Goal: Task Accomplishment & Management: Use online tool/utility

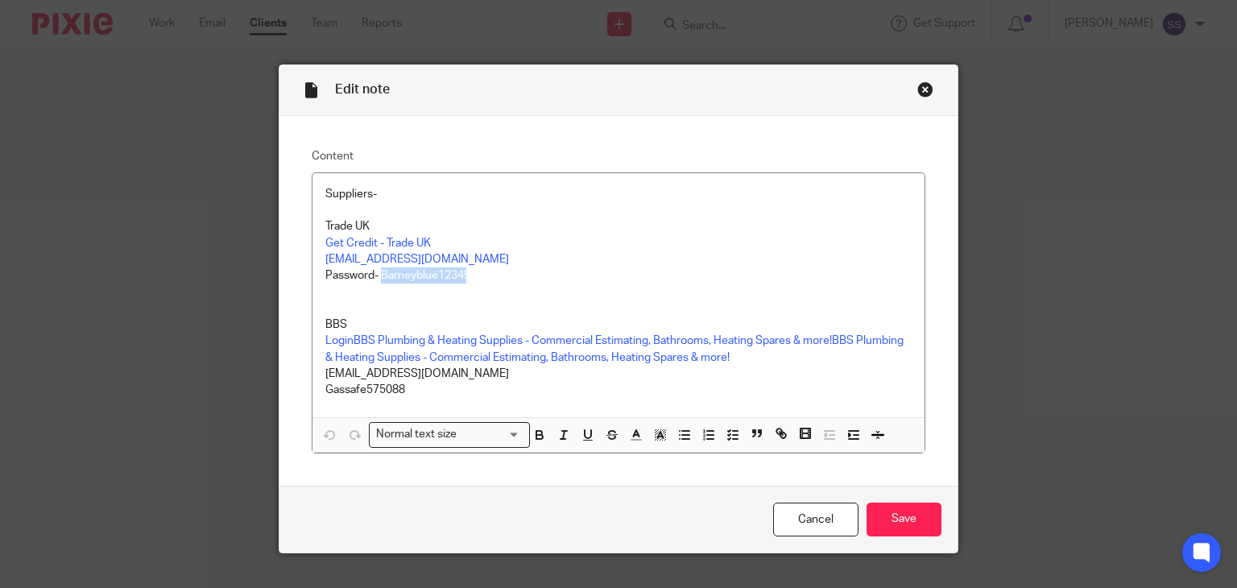
click at [921, 85] on div "Close this dialog window" at bounding box center [925, 89] width 16 height 16
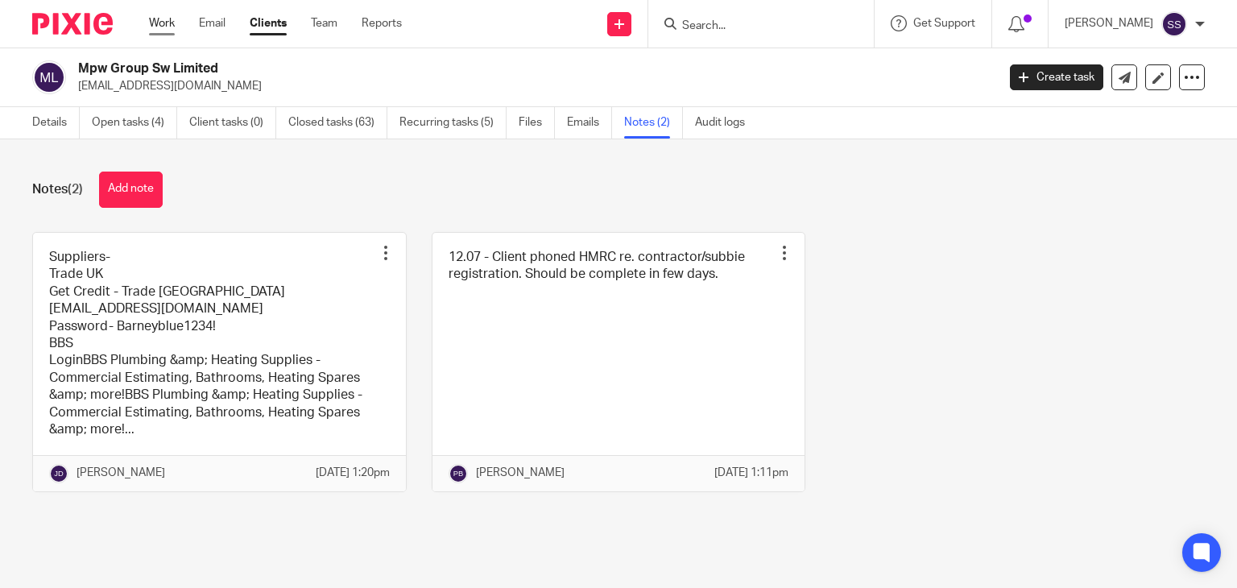
click at [151, 27] on link "Work" at bounding box center [162, 23] width 26 height 16
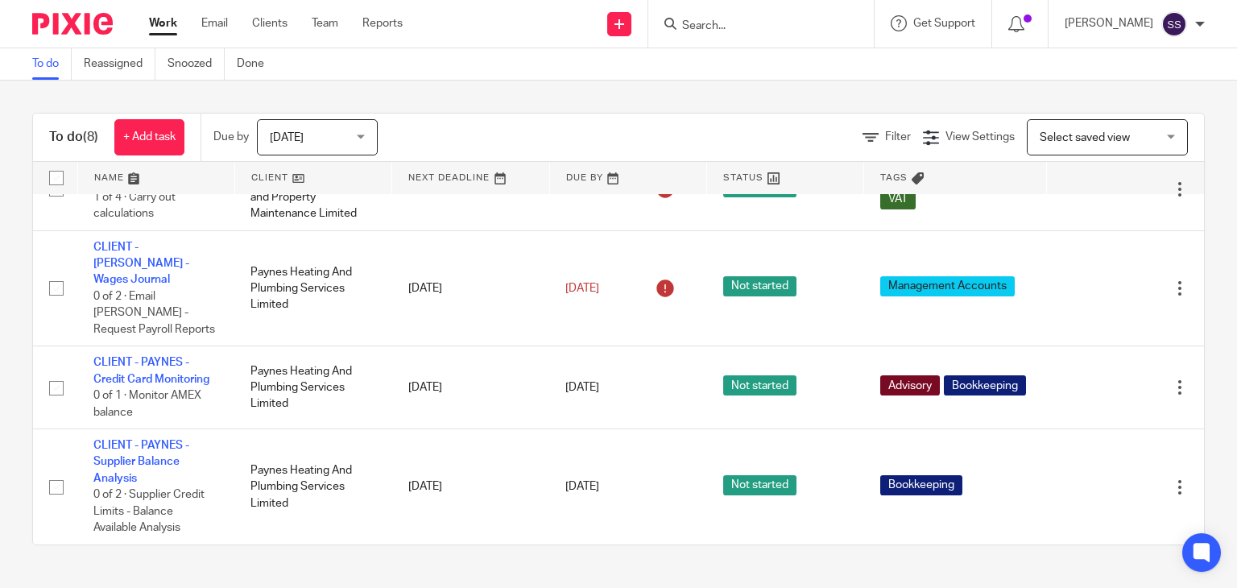
scroll to position [399, 0]
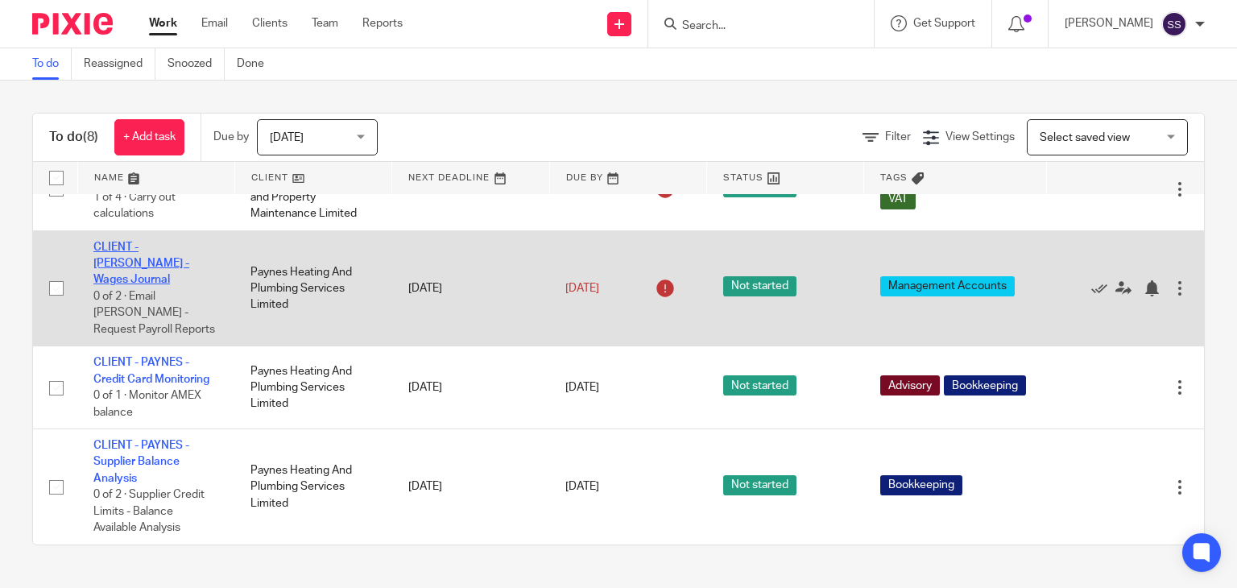
click at [132, 275] on link "CLIENT - PAYNES - Wages Journal" at bounding box center [141, 264] width 96 height 44
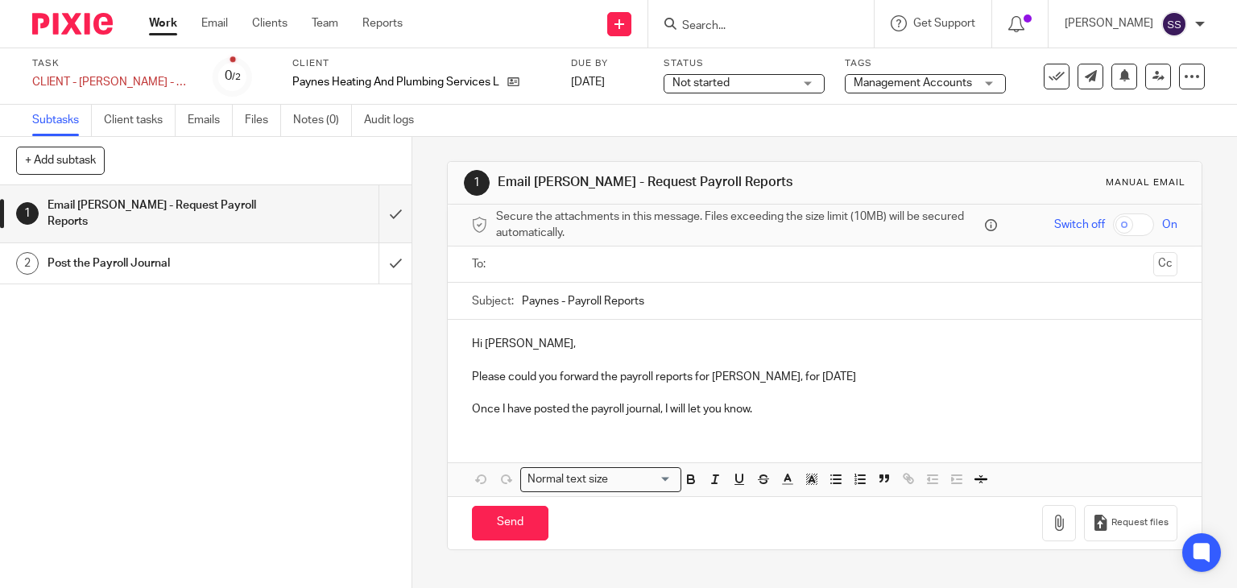
click at [269, 251] on div "Post the Payroll Journal" at bounding box center [205, 263] width 315 height 24
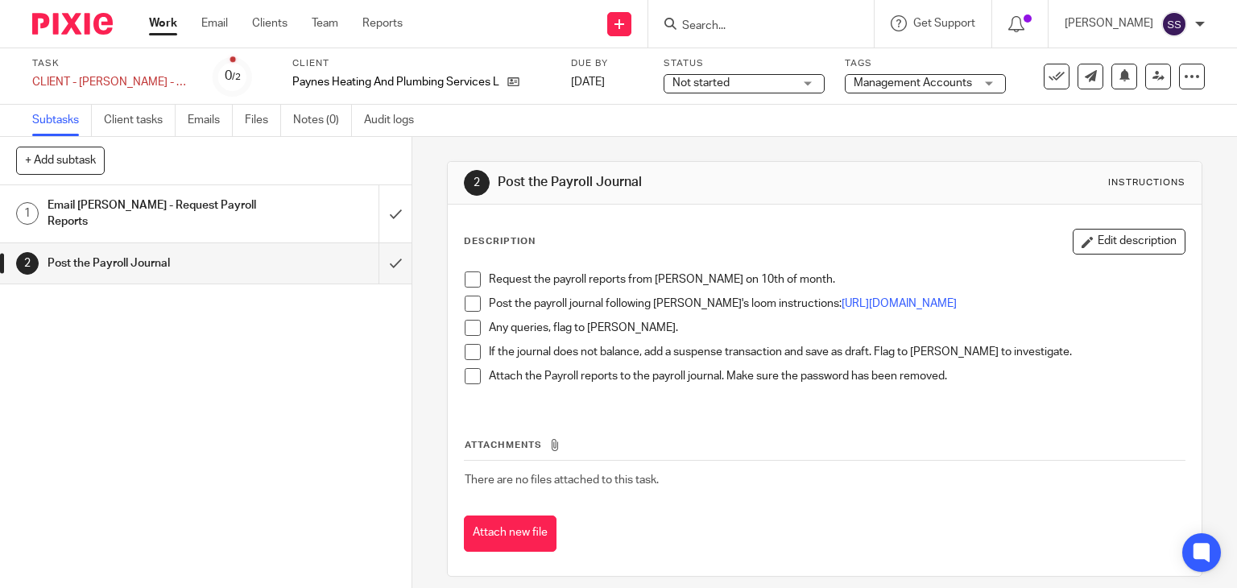
click at [469, 277] on span at bounding box center [473, 279] width 16 height 16
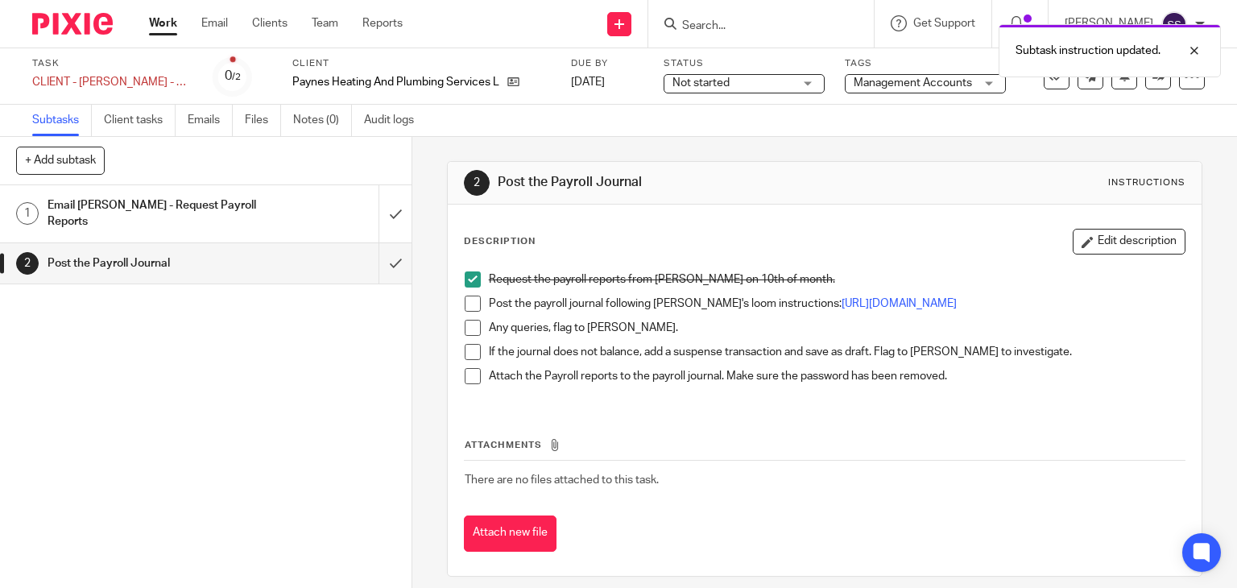
click at [470, 310] on span at bounding box center [473, 303] width 16 height 16
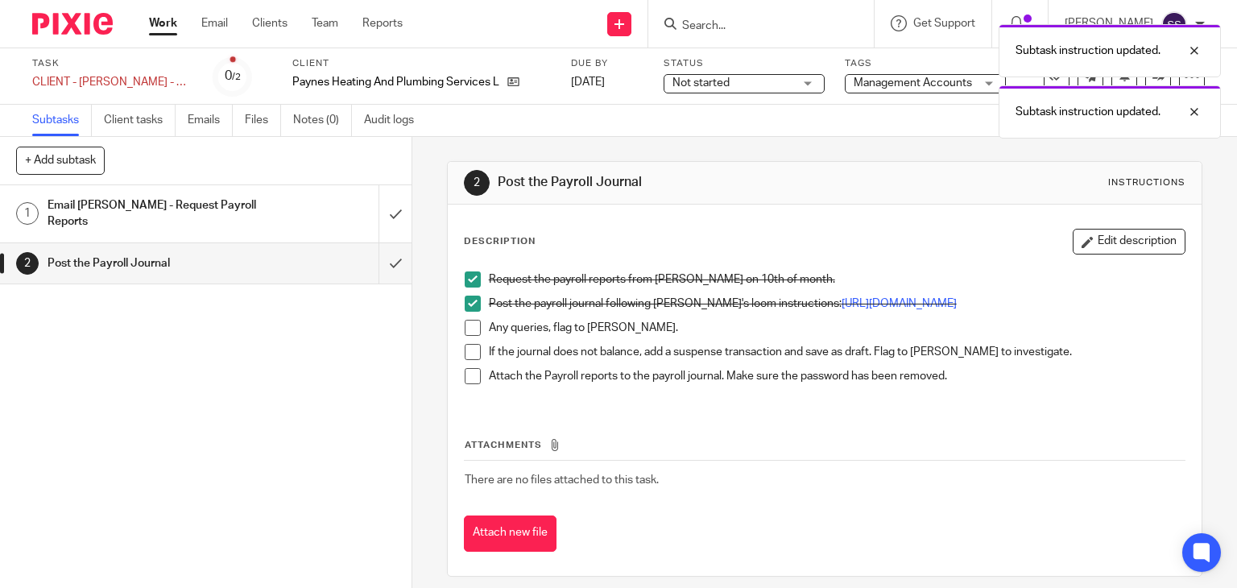
click at [468, 336] on span at bounding box center [473, 328] width 16 height 16
click at [470, 360] on span at bounding box center [473, 352] width 16 height 16
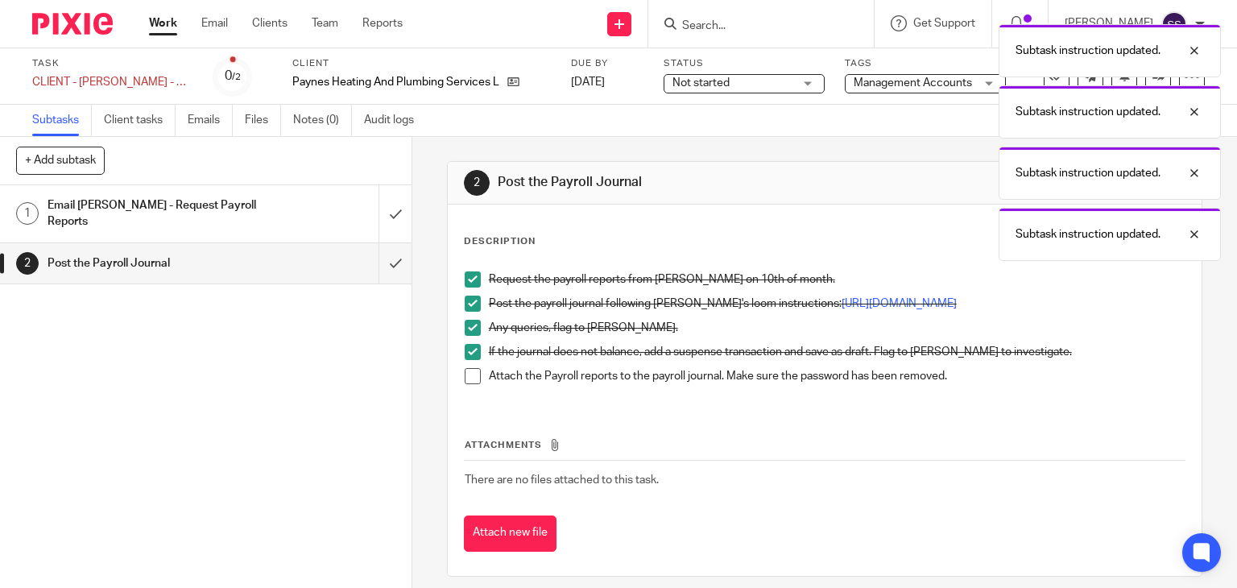
click at [465, 384] on span at bounding box center [473, 376] width 16 height 16
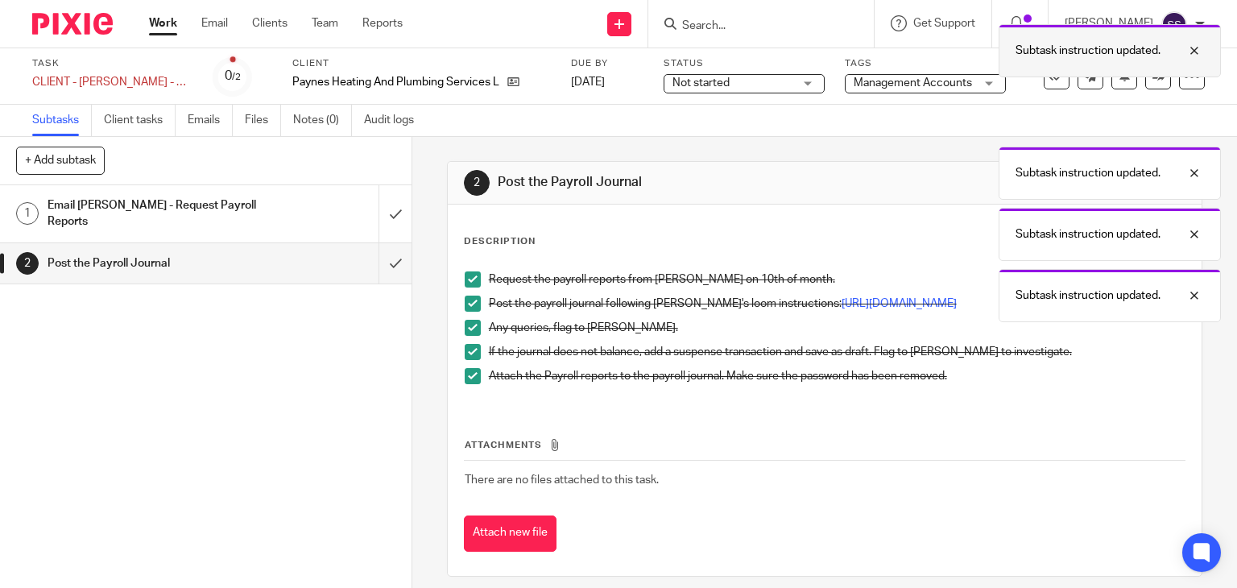
click at [1197, 49] on div at bounding box center [1181, 50] width 43 height 19
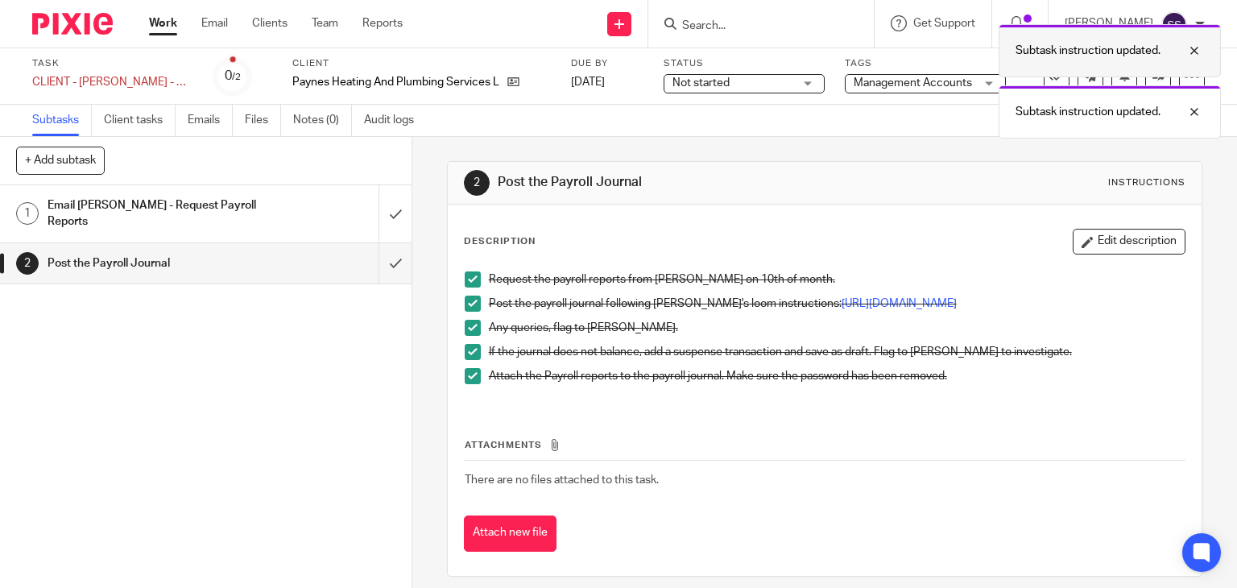
click at [1195, 49] on div at bounding box center [1181, 50] width 43 height 19
click at [1196, 52] on div at bounding box center [1181, 50] width 43 height 19
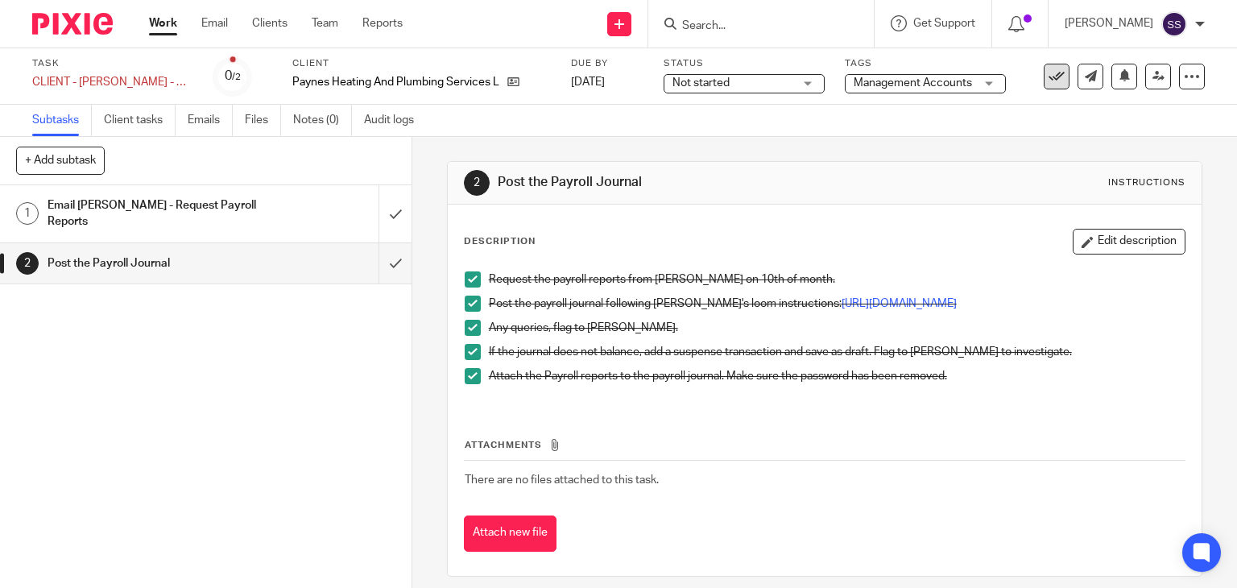
click at [1052, 74] on button at bounding box center [1056, 77] width 26 height 26
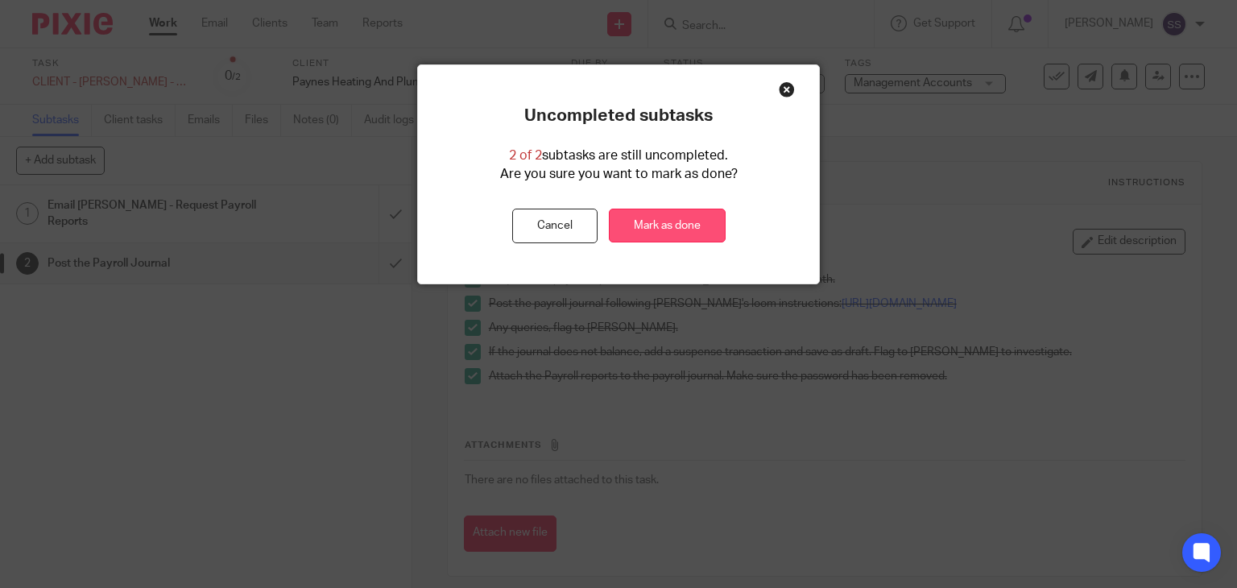
click at [667, 213] on link "Mark as done" at bounding box center [667, 226] width 117 height 35
